Goal: Information Seeking & Learning: Learn about a topic

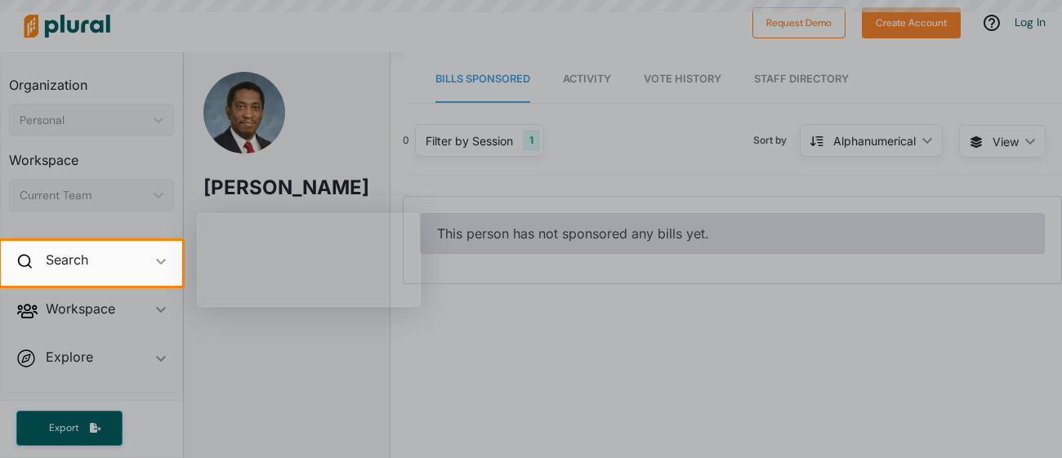
click at [663, 135] on div at bounding box center [531, 120] width 1062 height 241
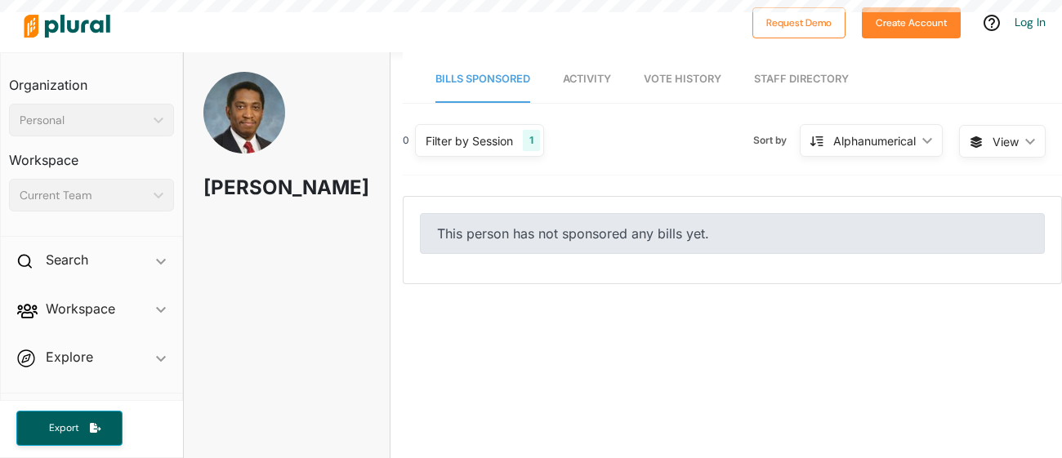
click at [593, 81] on span "Activity" at bounding box center [587, 79] width 48 height 12
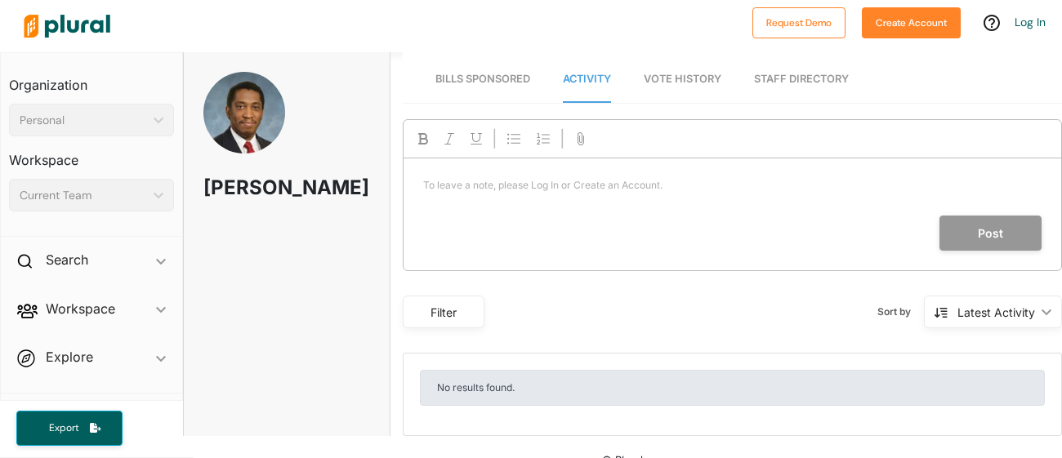
scroll to position [22, 0]
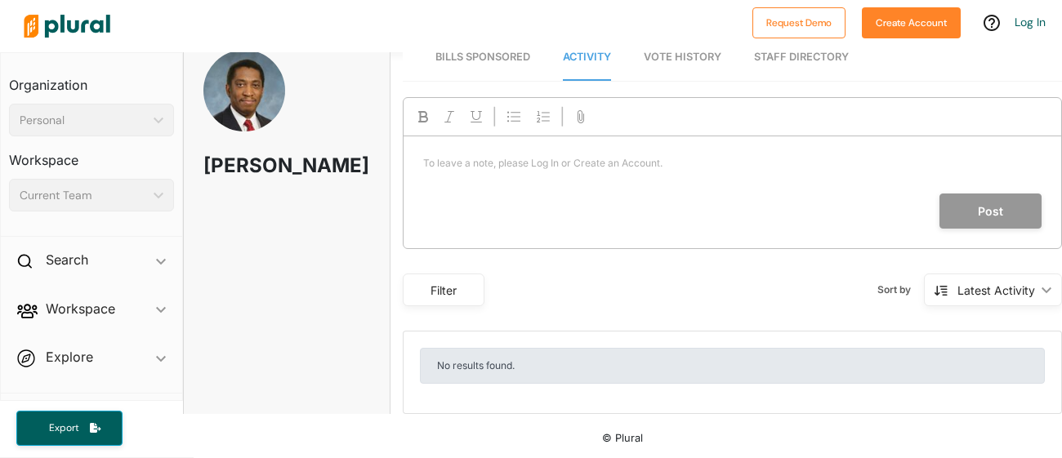
click at [700, 52] on div at bounding box center [380, 26] width 728 height 57
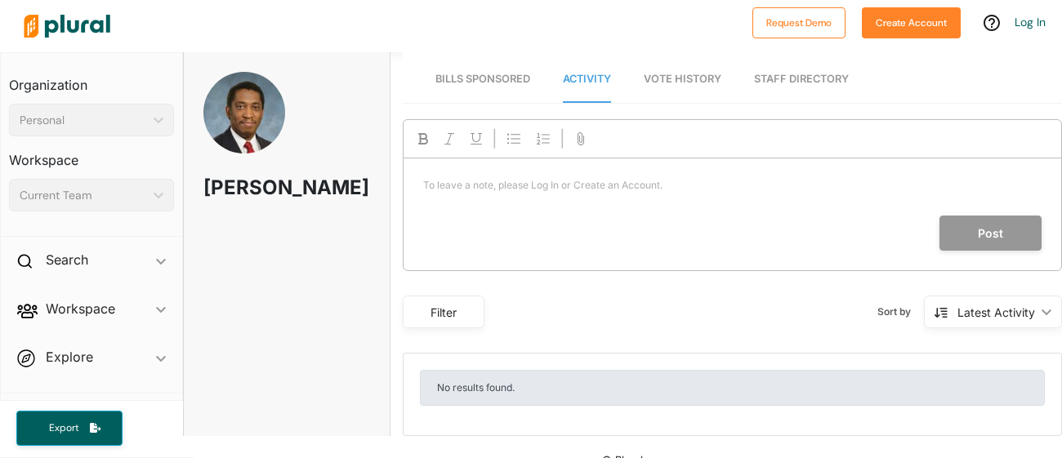
click at [694, 78] on span "Vote History" at bounding box center [683, 79] width 78 height 12
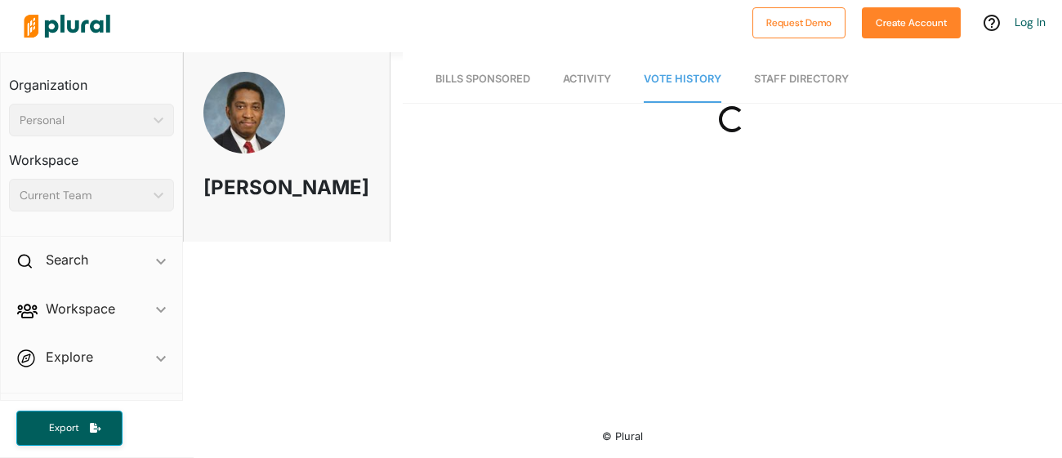
click at [793, 80] on link "Staff Directory" at bounding box center [801, 79] width 95 height 47
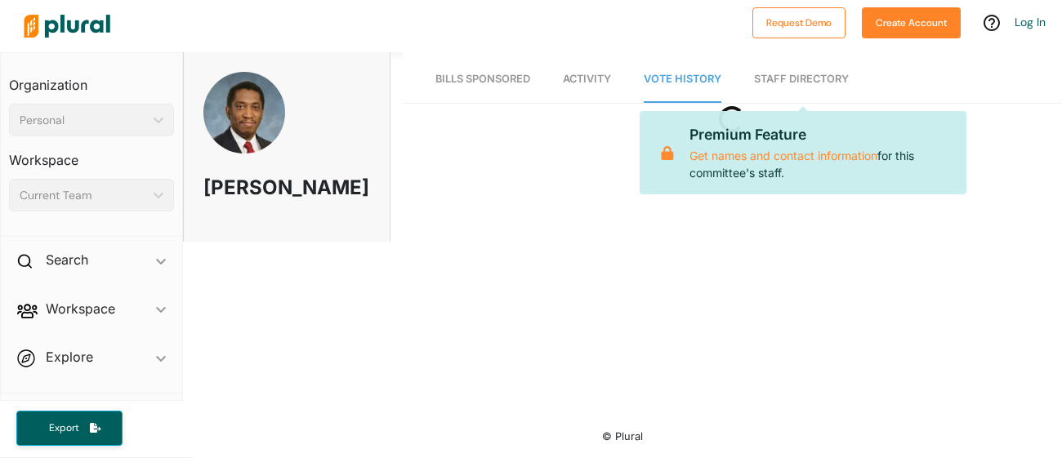
click at [96, 127] on div "Personal" at bounding box center [83, 120] width 127 height 17
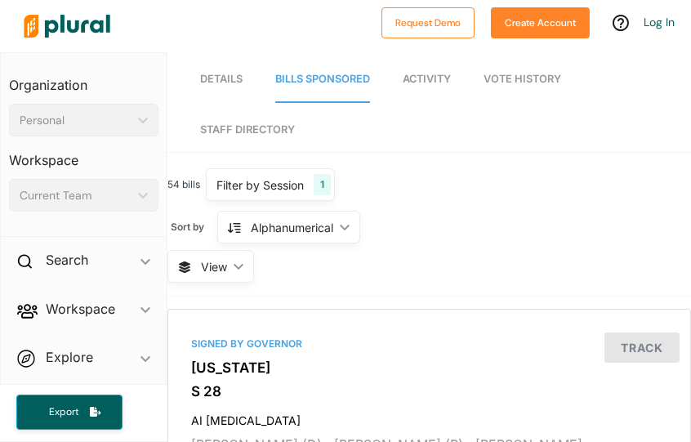
click at [226, 87] on link "Details" at bounding box center [221, 79] width 42 height 47
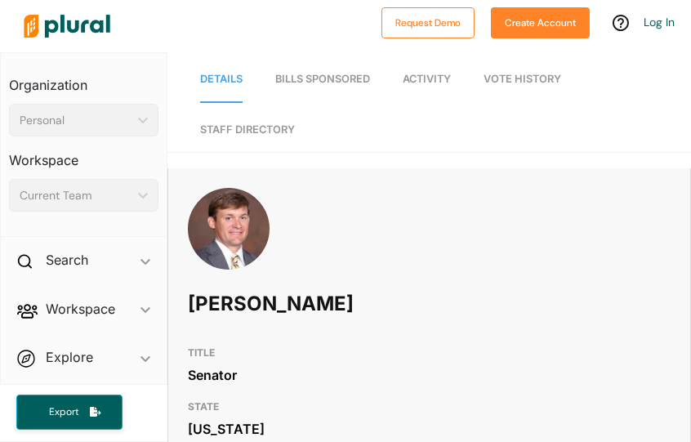
click at [305, 83] on span "Bills Sponsored" at bounding box center [322, 79] width 95 height 12
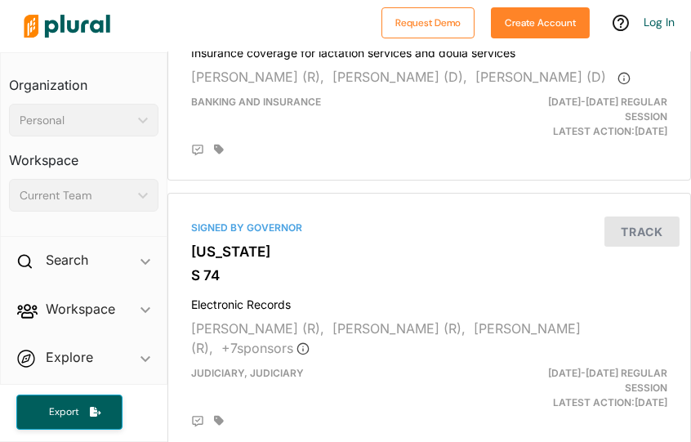
scroll to position [911, 0]
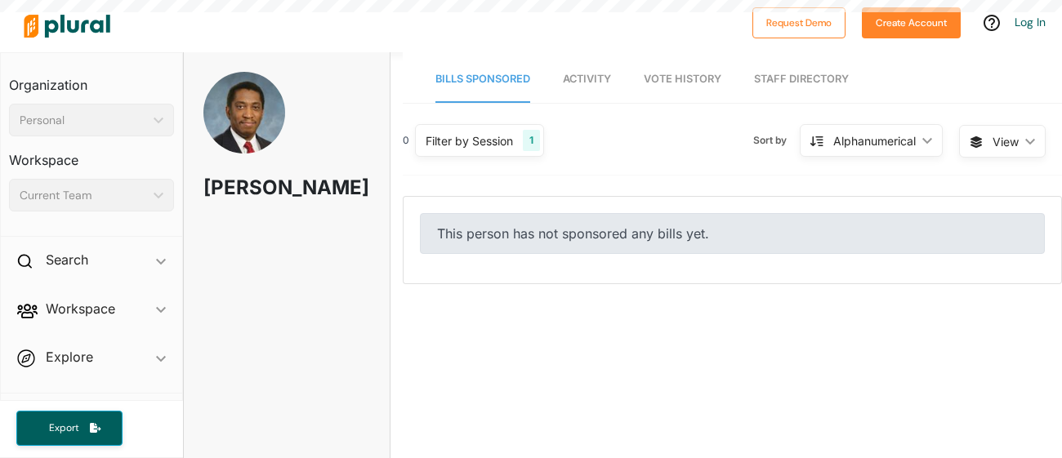
click at [677, 74] on span "Vote History" at bounding box center [683, 79] width 78 height 12
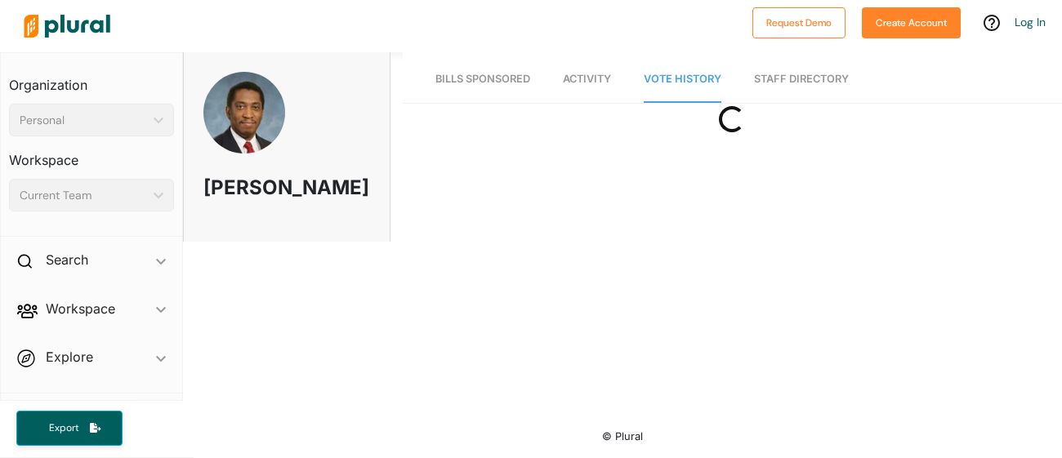
click at [690, 74] on link "Staff Directory" at bounding box center [801, 79] width 95 height 47
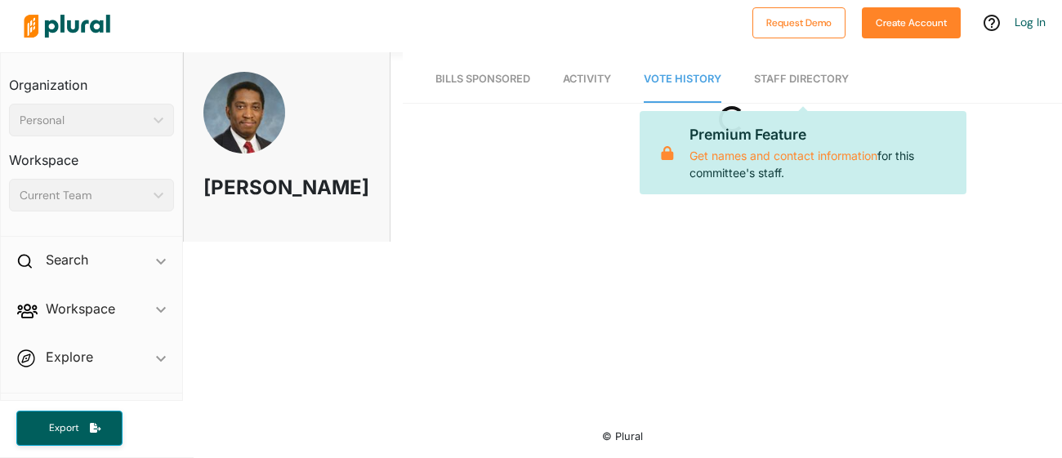
click at [663, 83] on span "Vote History" at bounding box center [683, 79] width 78 height 12
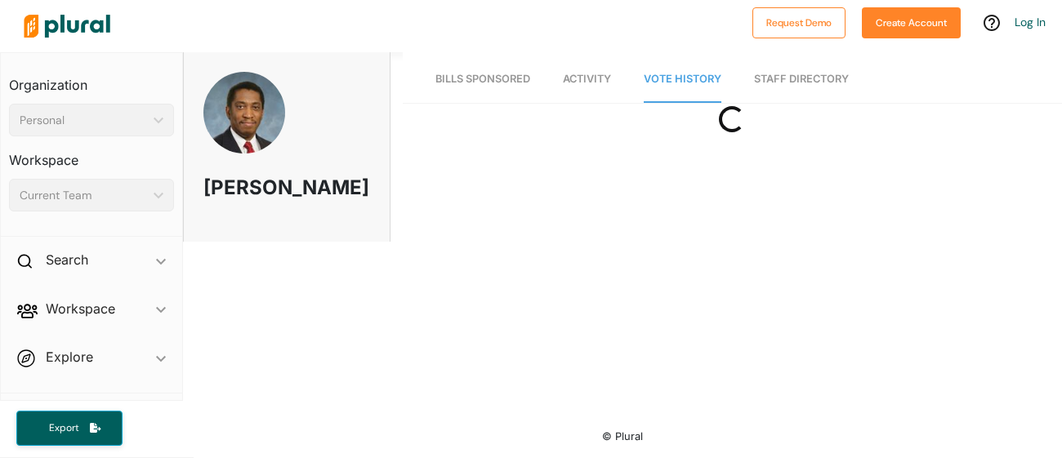
click at [663, 83] on span "Vote History" at bounding box center [683, 79] width 78 height 12
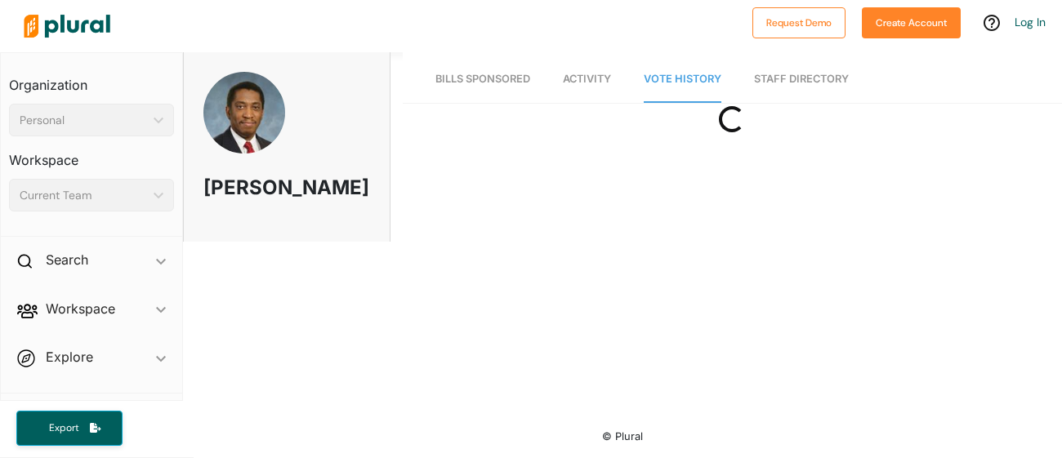
click at [663, 83] on span "Vote History" at bounding box center [683, 79] width 78 height 12
